Goal: Task Accomplishment & Management: Use online tool/utility

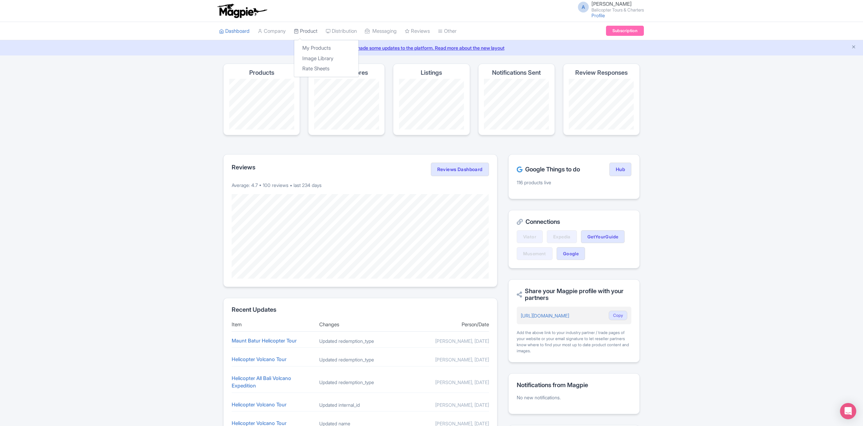
click at [310, 28] on link "Product" at bounding box center [306, 31] width 24 height 19
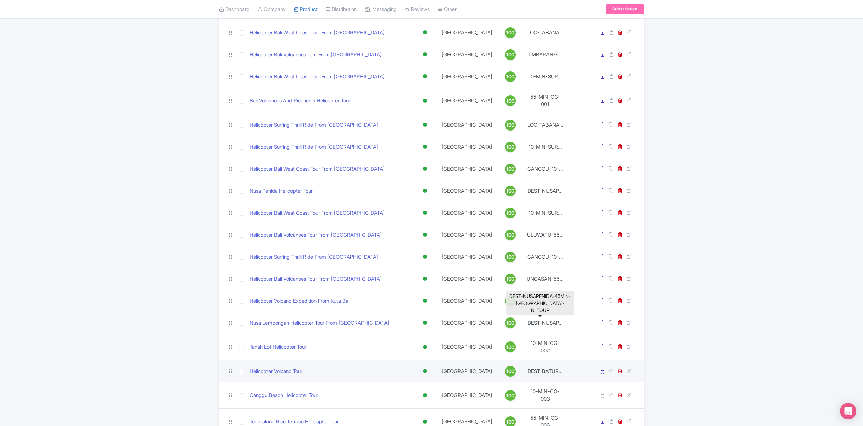
scroll to position [225, 0]
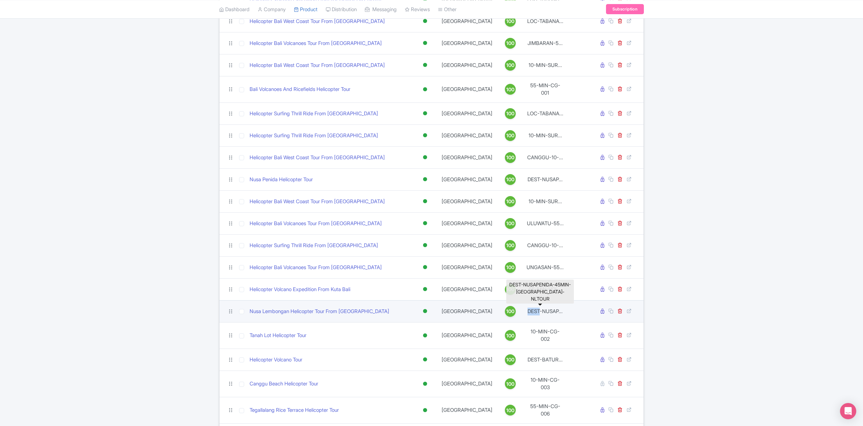
drag, startPoint x: 521, startPoint y: 309, endPoint x: 534, endPoint y: 313, distance: 13.1
click at [534, 313] on td "DEST-NUSAP..." at bounding box center [545, 311] width 43 height 22
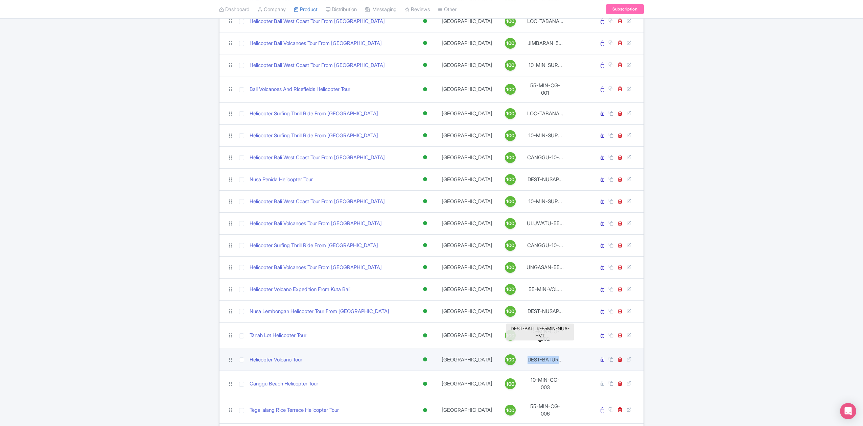
drag, startPoint x: 522, startPoint y: 352, endPoint x: 554, endPoint y: 356, distance: 31.6
click at [554, 356] on td "DEST-BATUR..." at bounding box center [545, 360] width 43 height 22
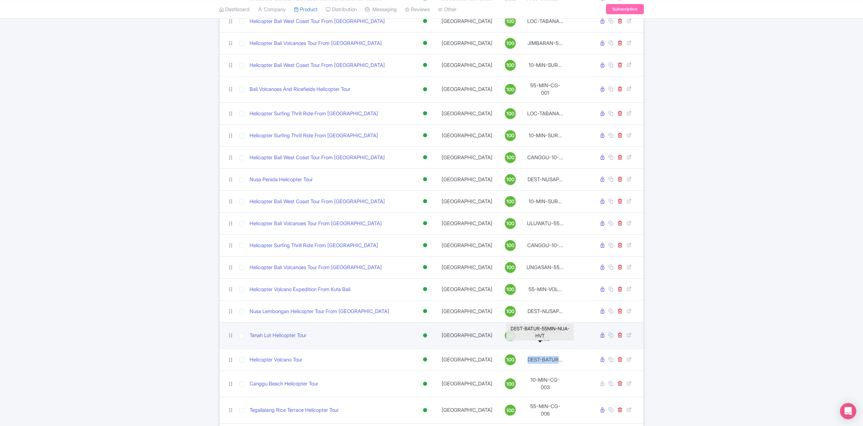
copy td "DEST-BATUR"
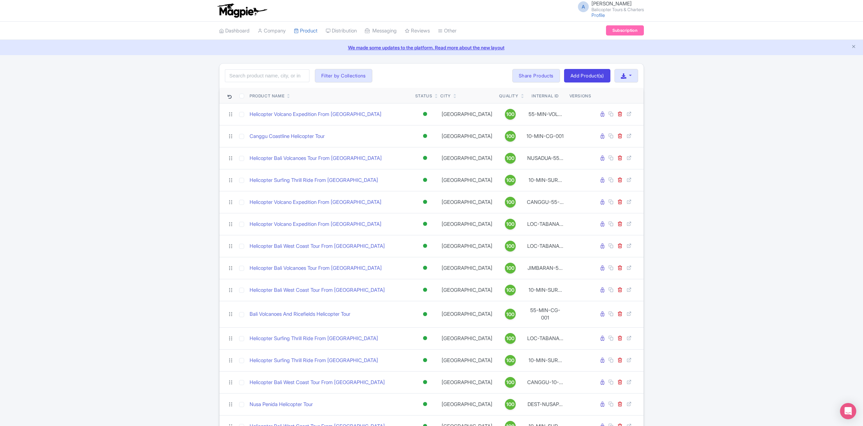
scroll to position [0, 0]
click at [289, 75] on input "search" at bounding box center [267, 76] width 85 height 13
paste input "DEST-BATUR"
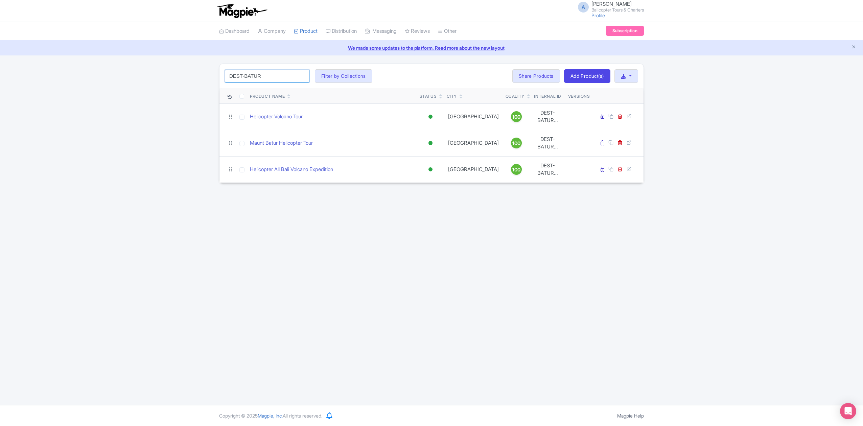
type input "DEST-BATUR"
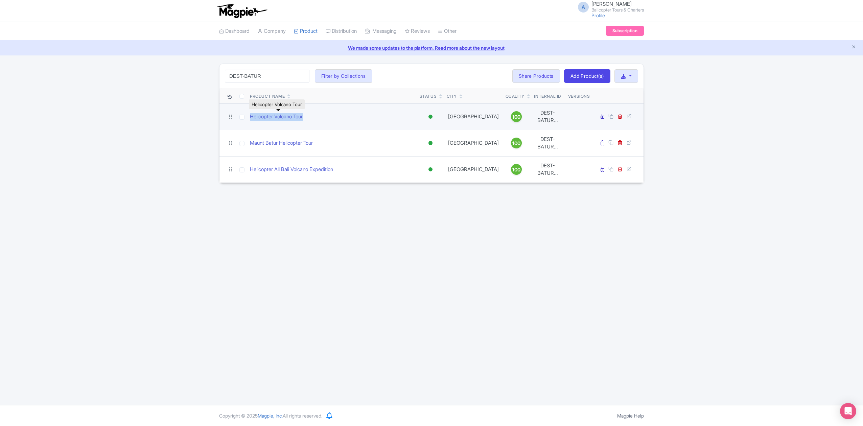
drag, startPoint x: 317, startPoint y: 118, endPoint x: 251, endPoint y: 118, distance: 65.9
click at [251, 118] on div "Helicopter Volcano Tour" at bounding box center [332, 117] width 164 height 8
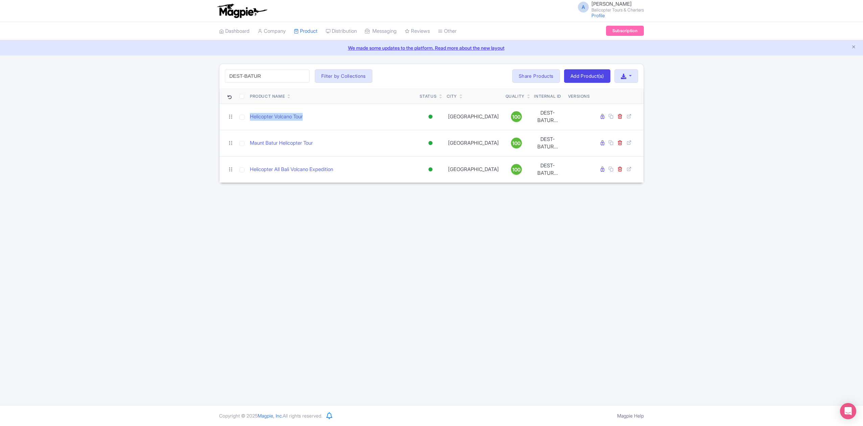
copy link "Helicopter Volcano Tour"
click at [632, 77] on button "button" at bounding box center [626, 76] width 24 height 14
click at [636, 92] on link "Download Product List" at bounding box center [648, 92] width 67 height 10
